Goal: Task Accomplishment & Management: Manage account settings

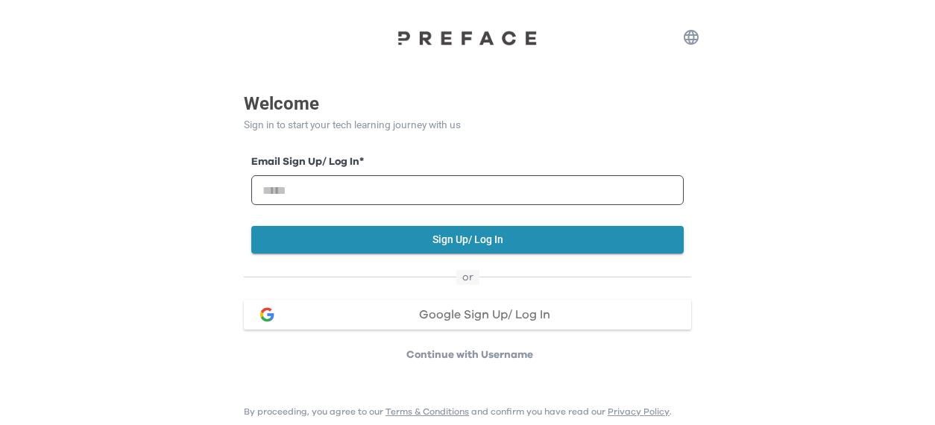
click at [378, 198] on input "email" at bounding box center [467, 190] width 433 height 30
type input "**********"
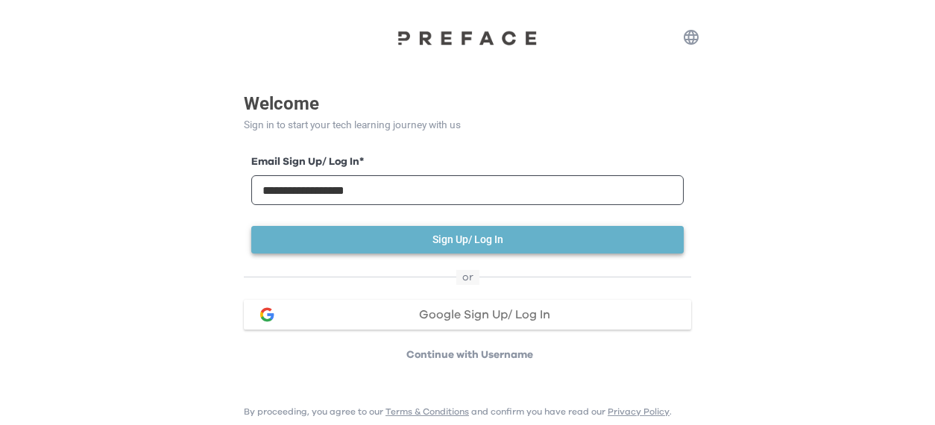
click at [451, 241] on button "Sign Up/ Log In" at bounding box center [467, 240] width 433 height 28
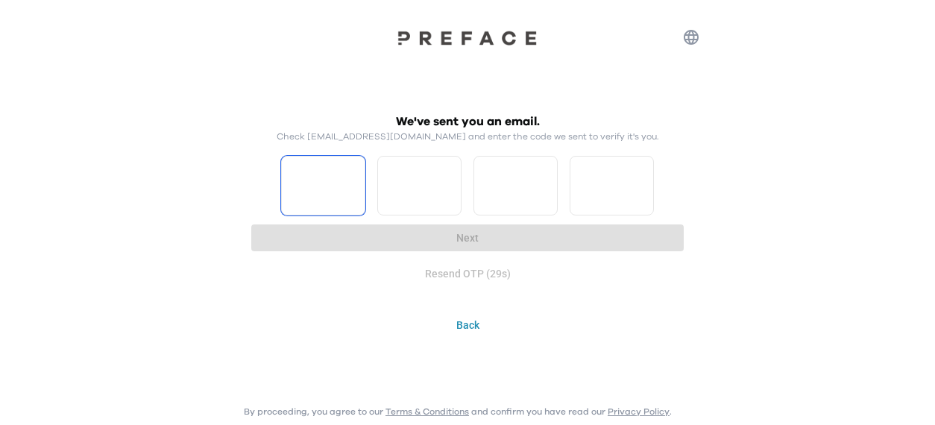
click at [317, 175] on input "Please enter OTP character 1" at bounding box center [323, 186] width 84 height 60
type input "*"
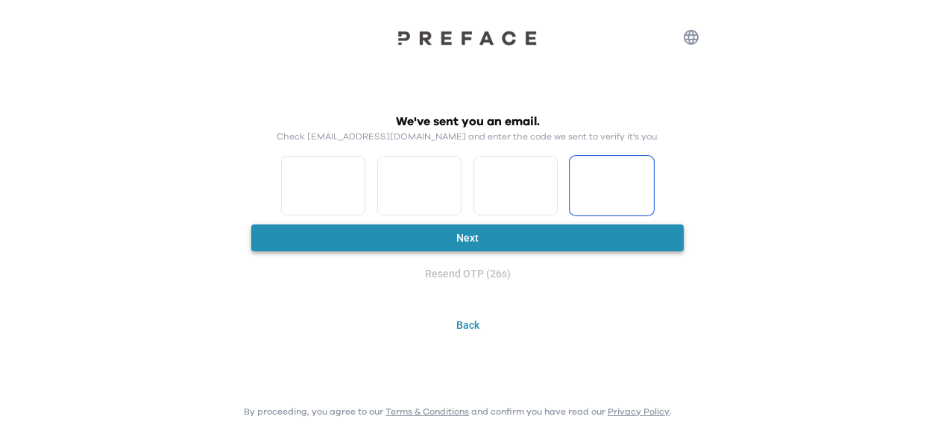
type input "*"
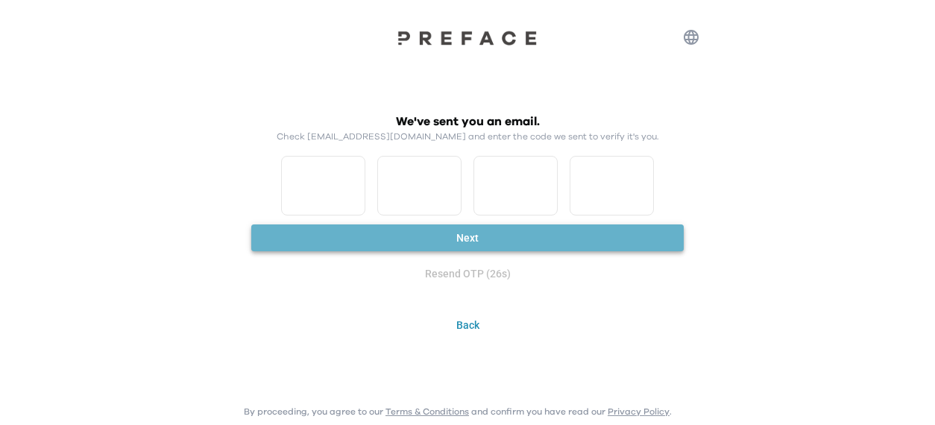
click at [483, 236] on button "Next" at bounding box center [467, 239] width 433 height 28
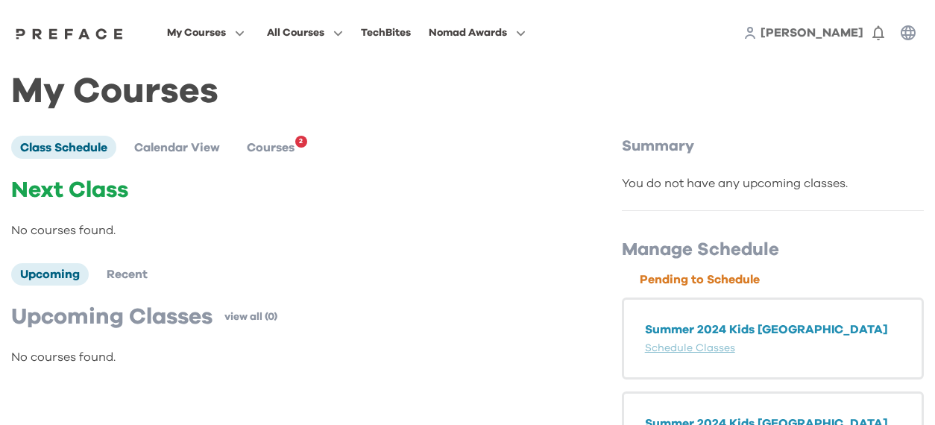
click at [835, 37] on span "[PERSON_NAME]" at bounding box center [812, 33] width 103 height 12
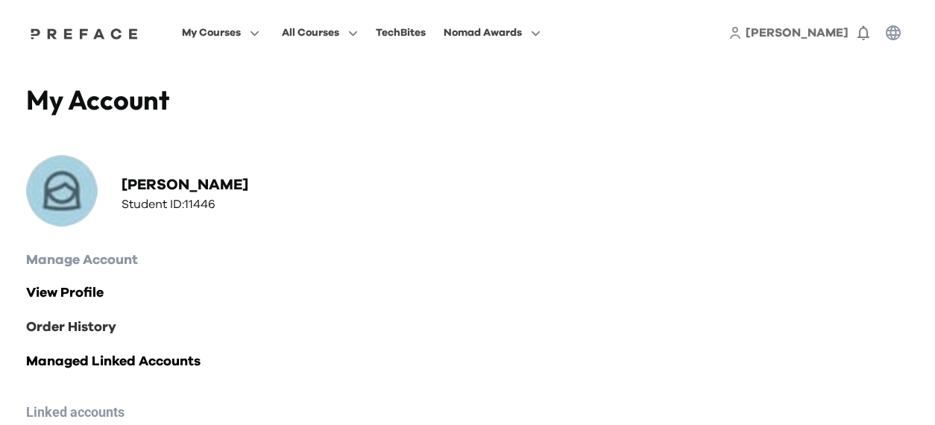
click at [85, 334] on link "Order History" at bounding box center [467, 327] width 883 height 21
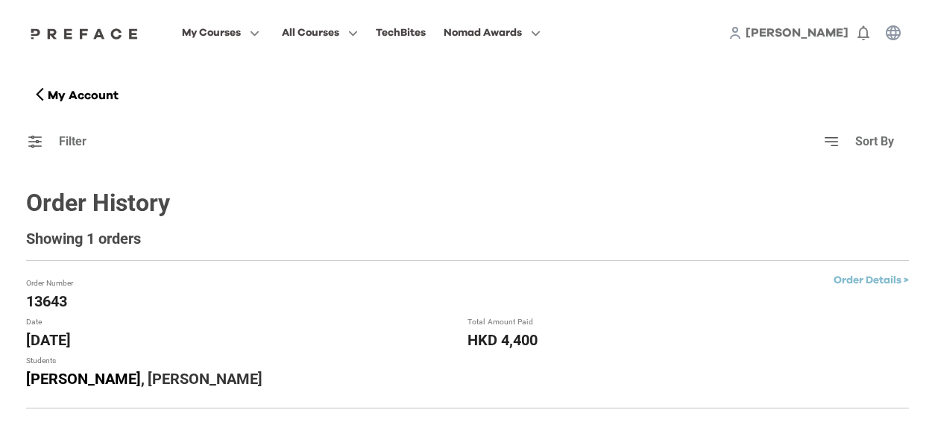
scroll to position [53, 0]
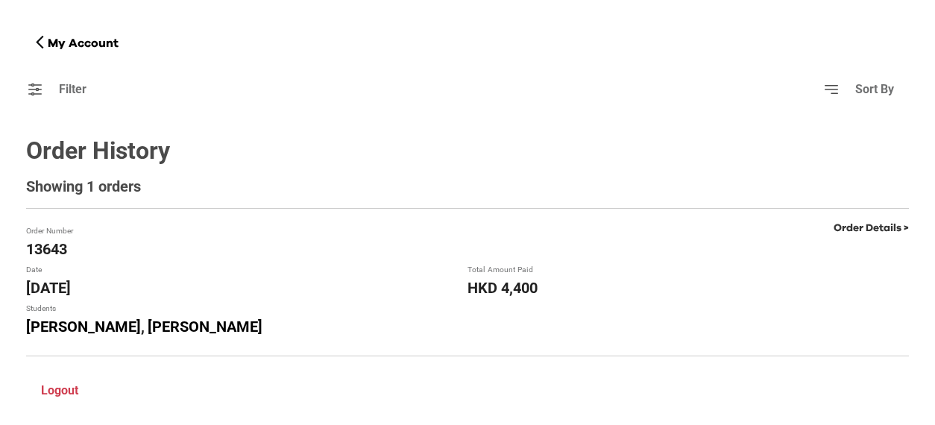
click at [876, 228] on link "Order Details >" at bounding box center [871, 228] width 75 height 10
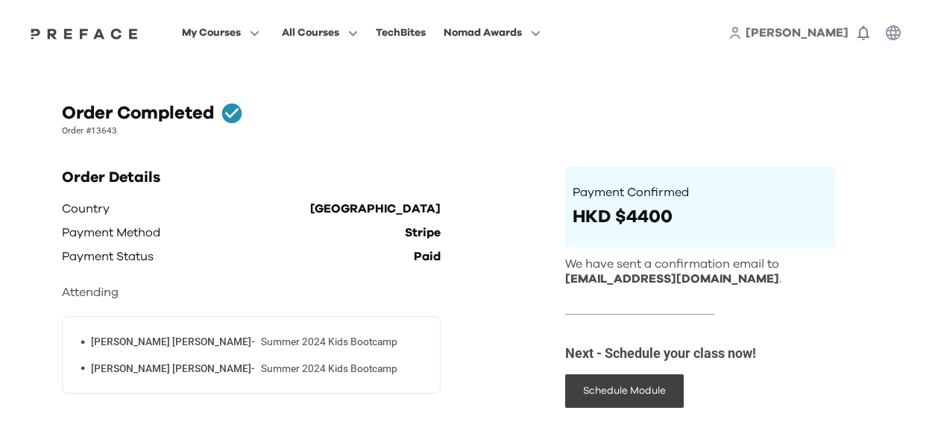
scroll to position [172, 0]
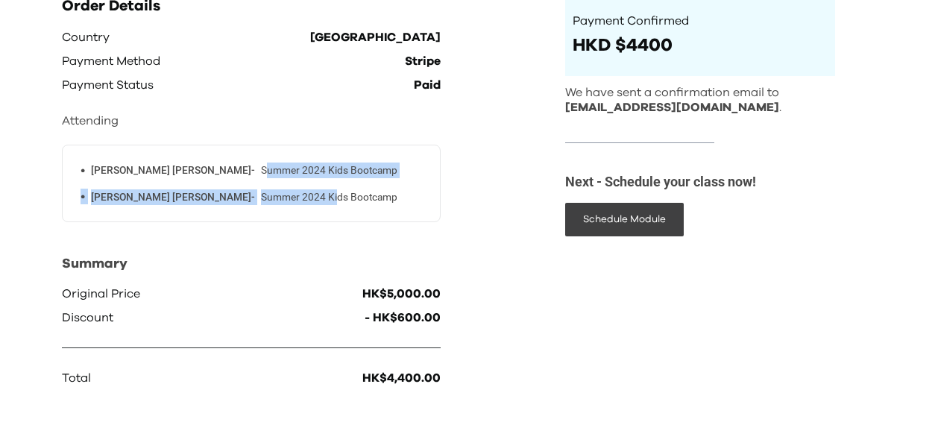
drag, startPoint x: 159, startPoint y: 166, endPoint x: 232, endPoint y: 187, distance: 76.2
click at [232, 187] on ul "• [PERSON_NAME] - Summer 2024 Kids Bootcamp • [PERSON_NAME] - Summer 2024 Kids …" at bounding box center [251, 184] width 365 height 43
click at [233, 189] on ul "• [PERSON_NAME] - Summer 2024 Kids Bootcamp • [PERSON_NAME] - Summer 2024 Kids …" at bounding box center [251, 184] width 365 height 43
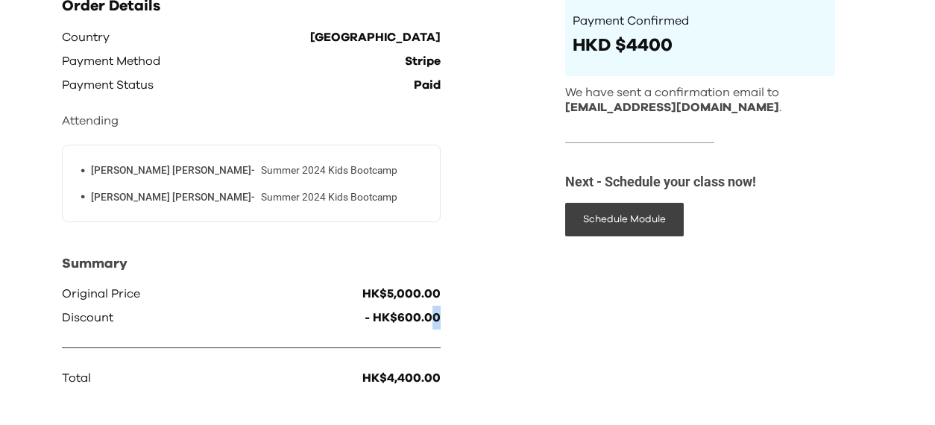
drag, startPoint x: 430, startPoint y: 317, endPoint x: 438, endPoint y: 336, distance: 21.1
click at [438, 336] on div "Country Hong Kong Payment Method Stripe Payment Status Paid Attending • [PERSON…" at bounding box center [251, 207] width 379 height 365
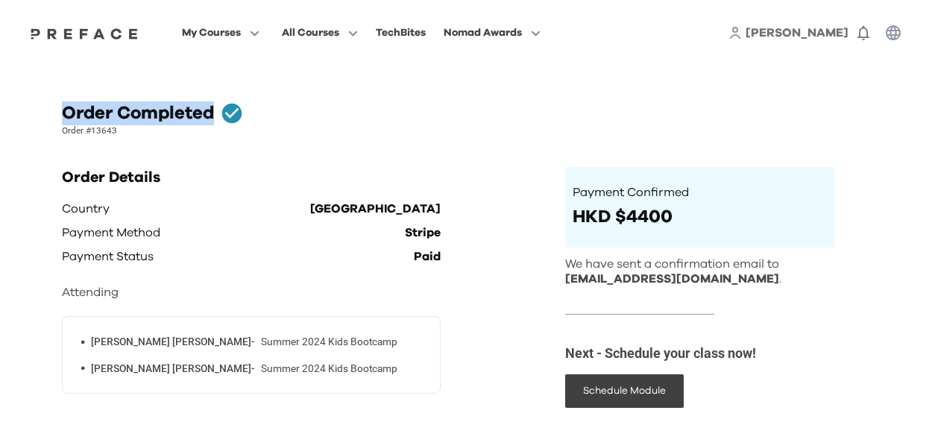
drag, startPoint x: 95, startPoint y: 128, endPoint x: 214, endPoint y: 119, distance: 118.9
click at [214, 119] on div "Order Completed Order #13643" at bounding box center [468, 119] width 812 height 36
click at [214, 119] on h1 "Order Completed" at bounding box center [138, 113] width 152 height 24
click at [632, 213] on p "HKD $4400" at bounding box center [701, 217] width 256 height 23
click at [591, 226] on p "HKD $4400" at bounding box center [701, 217] width 256 height 23
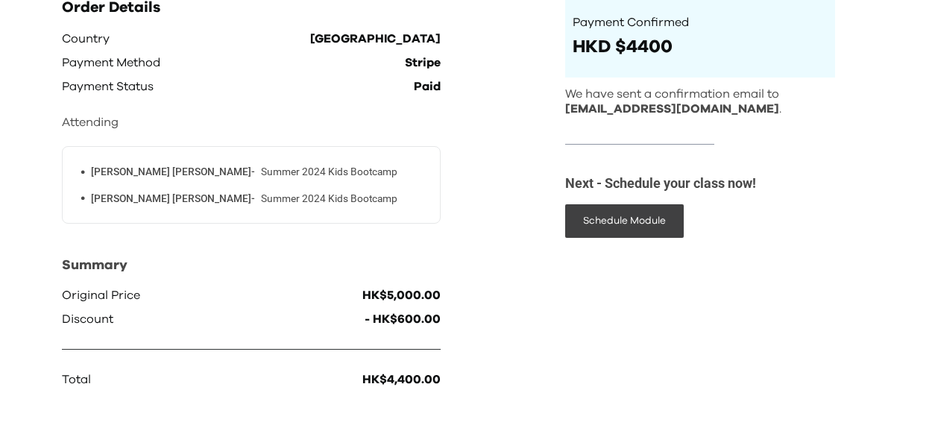
scroll to position [172, 0]
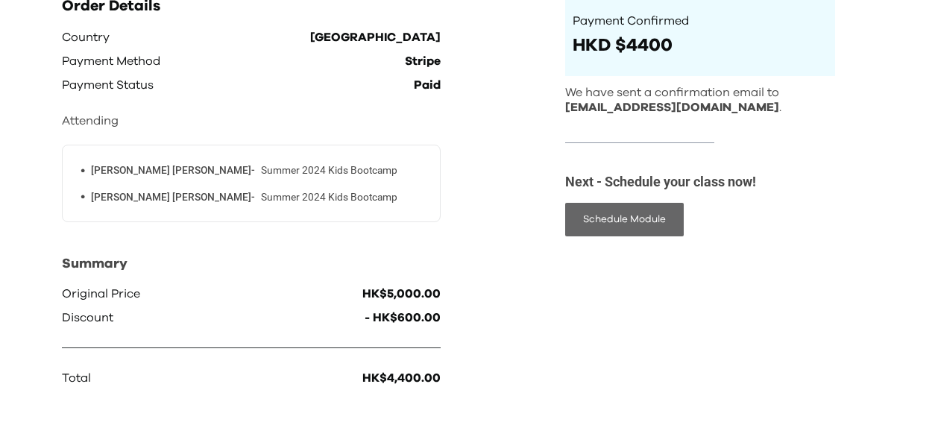
click at [627, 225] on button "Schedule Module" at bounding box center [624, 220] width 119 height 34
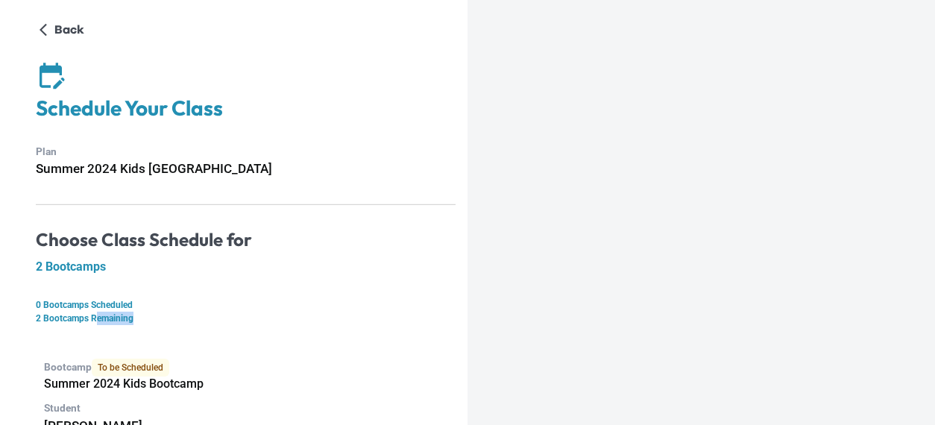
drag, startPoint x: 99, startPoint y: 329, endPoint x: 217, endPoint y: 329, distance: 117.9
click at [217, 329] on div "Back Schedule Your Class Plan Summer 2024 Kids BC Choose Class Schedule for 2 B…" at bounding box center [246, 358] width 420 height 680
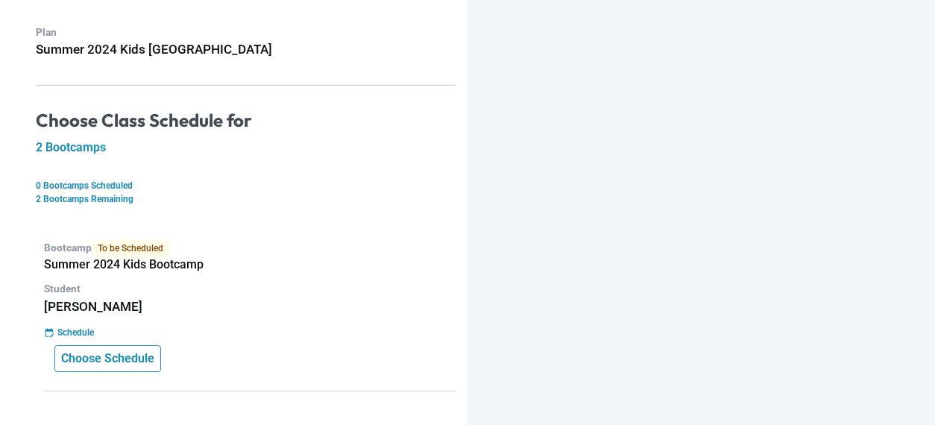
scroll to position [87, 0]
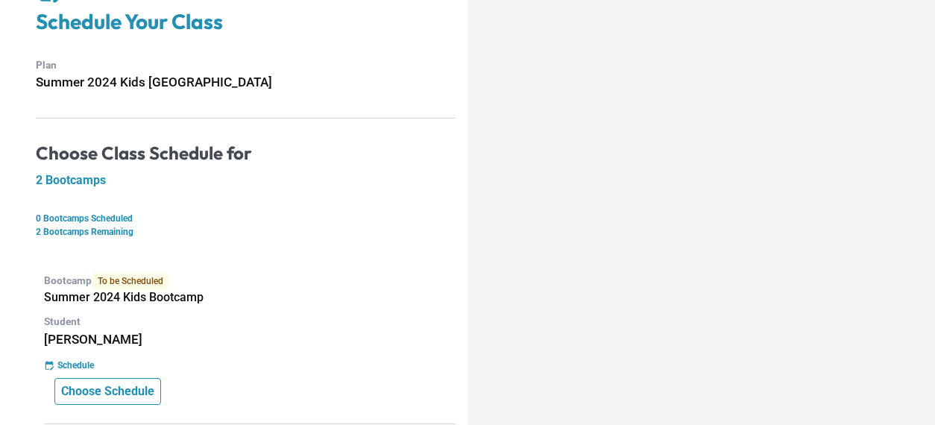
click at [106, 393] on p "Choose Schedule" at bounding box center [107, 392] width 93 height 18
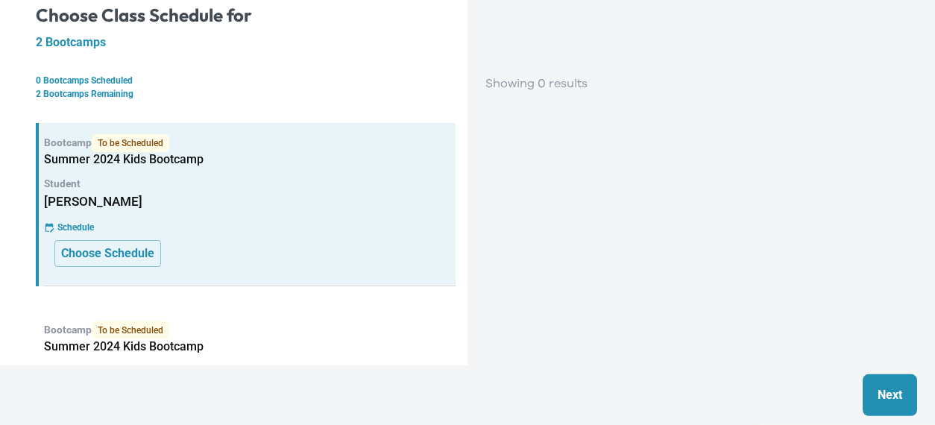
scroll to position [260, 0]
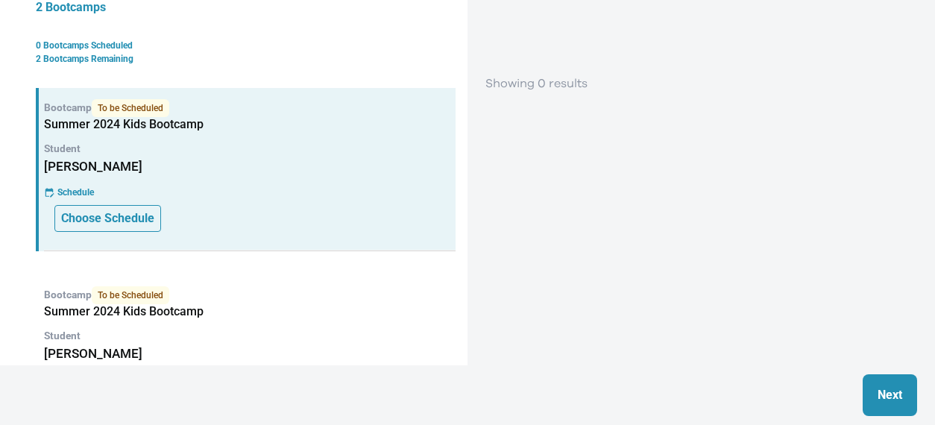
click at [134, 221] on p "Choose Schedule" at bounding box center [107, 219] width 93 height 18
click at [866, 390] on button "Next" at bounding box center [890, 395] width 54 height 42
click at [899, 409] on button "Next" at bounding box center [890, 395] width 54 height 42
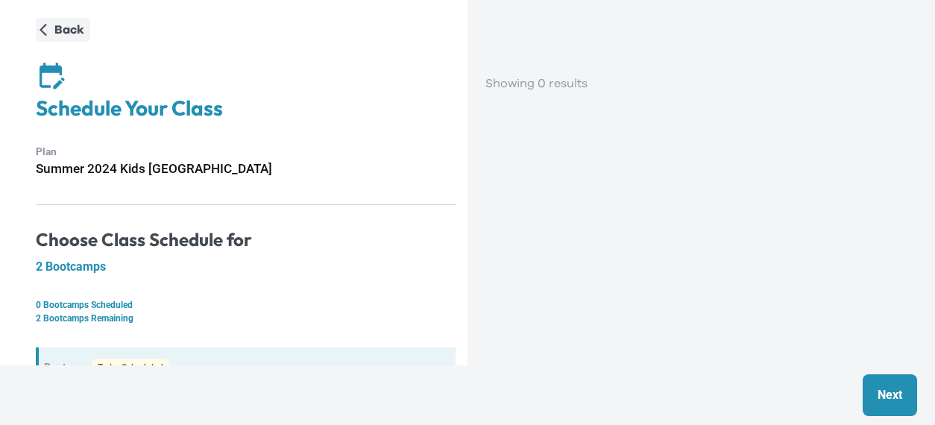
click at [63, 33] on p "Back" at bounding box center [69, 30] width 30 height 18
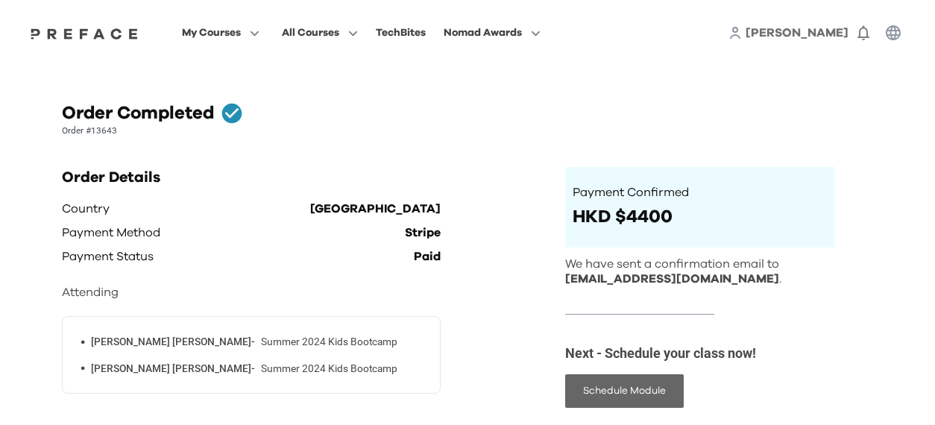
click at [626, 393] on button "Schedule Module" at bounding box center [624, 391] width 119 height 34
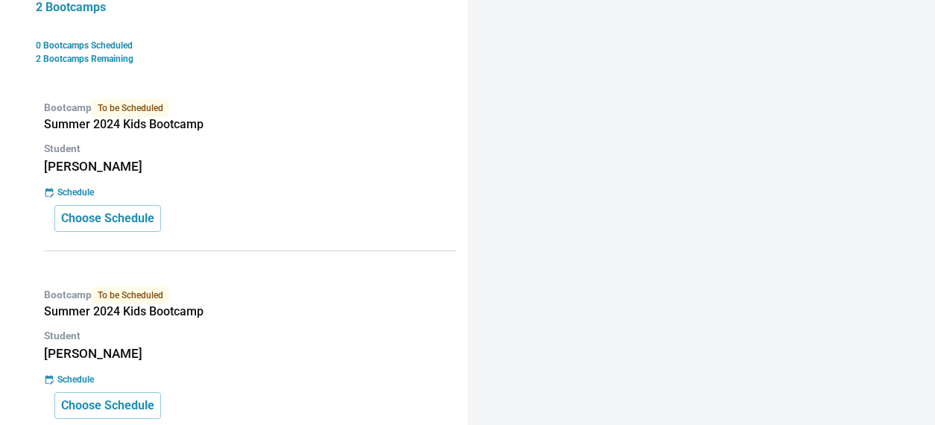
scroll to position [324, 0]
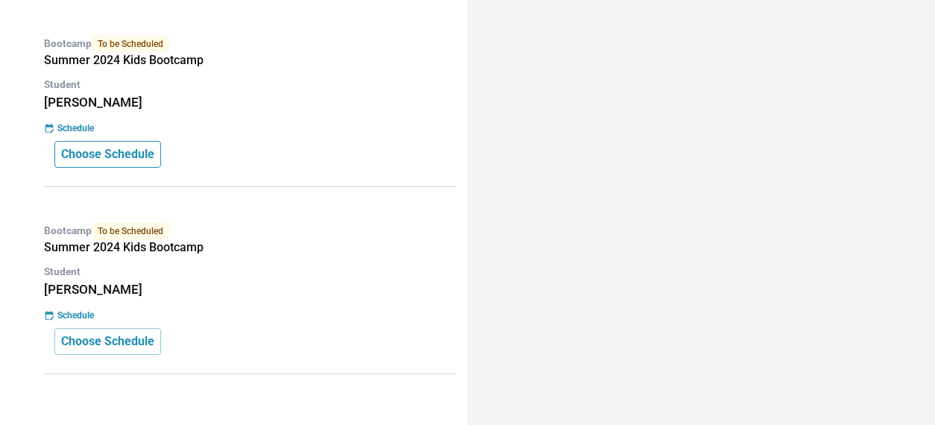
click at [122, 159] on p "Choose Schedule" at bounding box center [107, 154] width 93 height 18
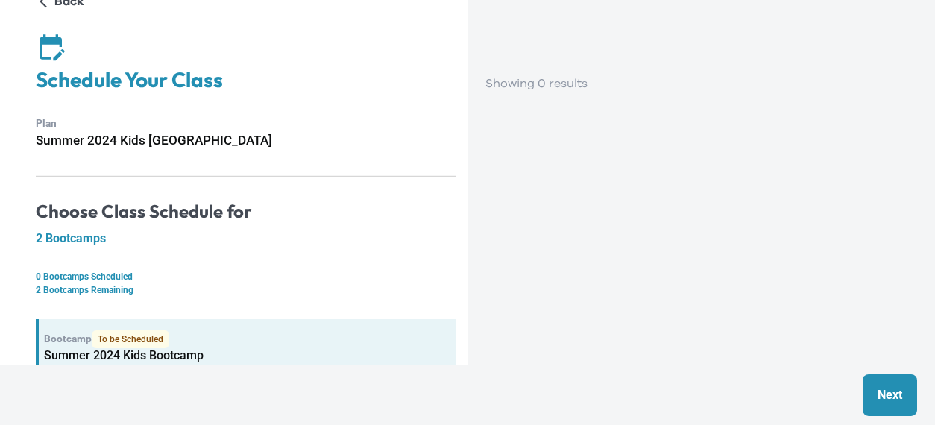
scroll to position [0, 0]
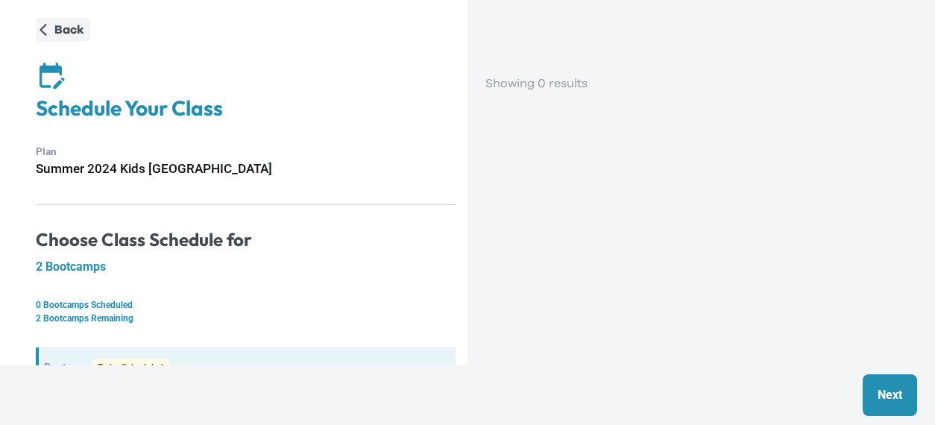
click at [65, 31] on p "Back" at bounding box center [69, 30] width 30 height 18
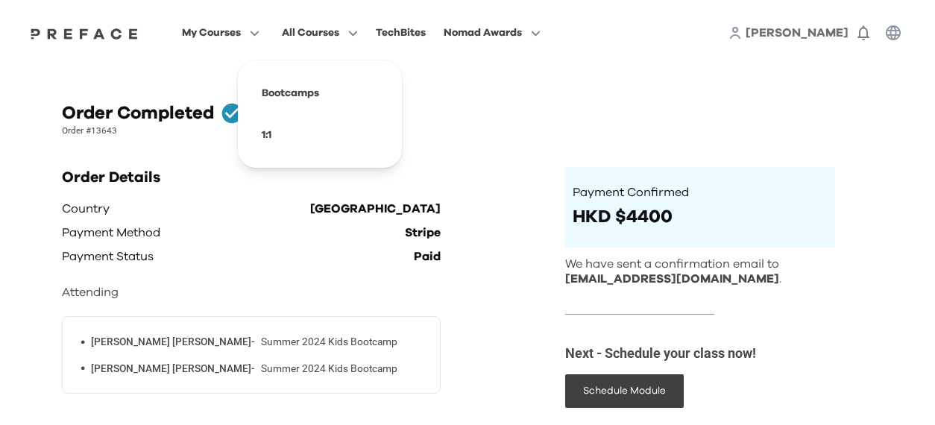
click at [320, 31] on span "All Courses" at bounding box center [310, 33] width 57 height 18
click at [263, 136] on span at bounding box center [320, 135] width 140 height 42
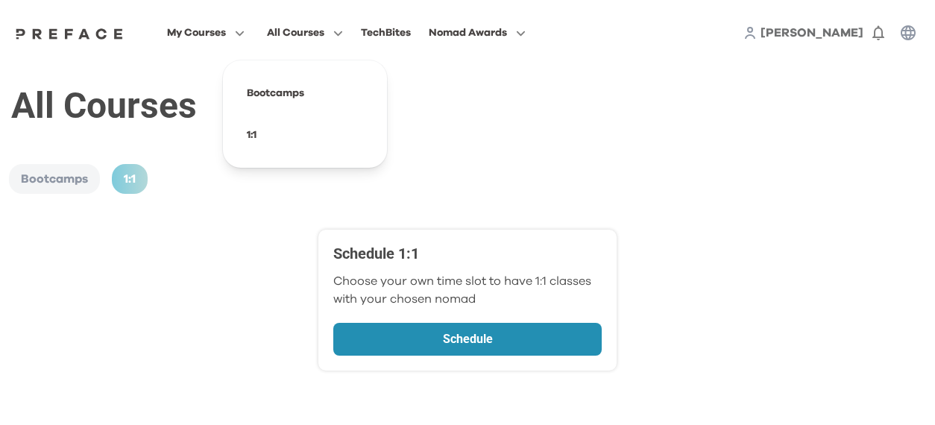
click at [295, 32] on span "All Courses" at bounding box center [295, 33] width 57 height 18
click at [289, 92] on span at bounding box center [305, 93] width 140 height 42
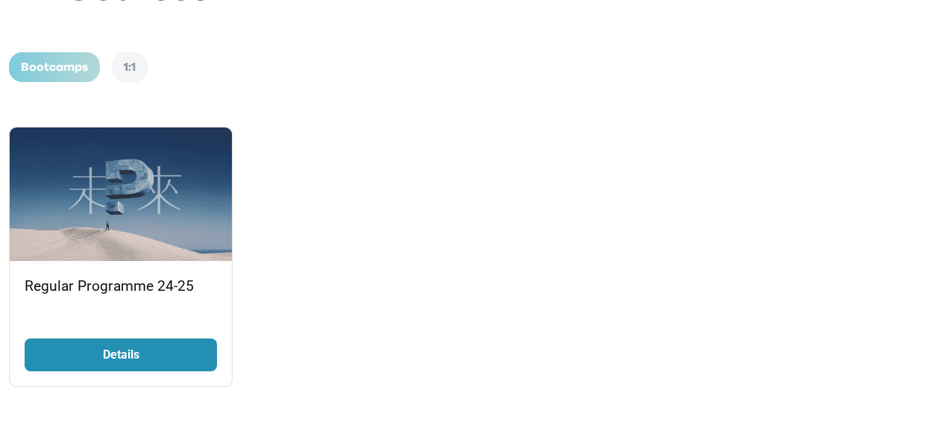
scroll to position [137, 0]
click at [116, 360] on p "Details" at bounding box center [121, 355] width 112 height 18
click at [103, 357] on p "Details" at bounding box center [121, 355] width 112 height 18
